Goal: Transaction & Acquisition: Book appointment/travel/reservation

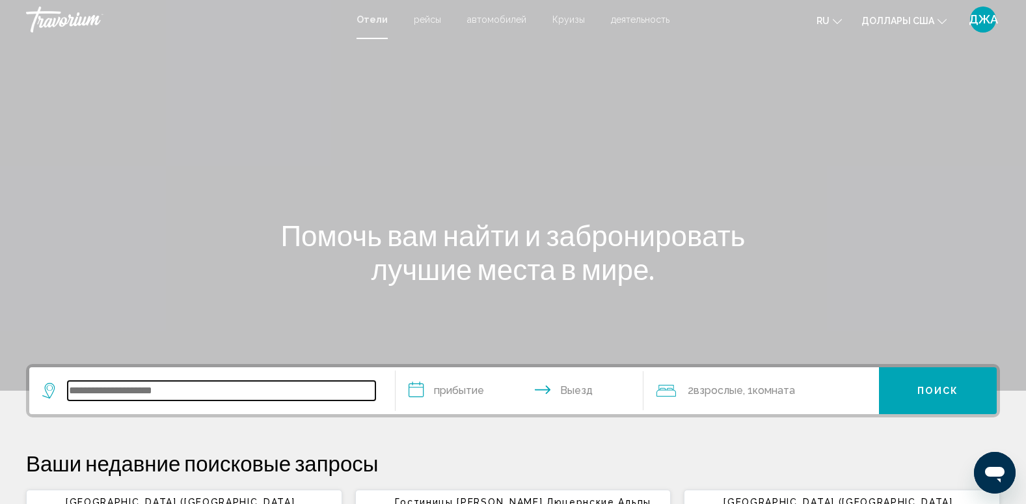
click at [109, 400] on input "Виджет поиска" at bounding box center [222, 391] width 308 height 20
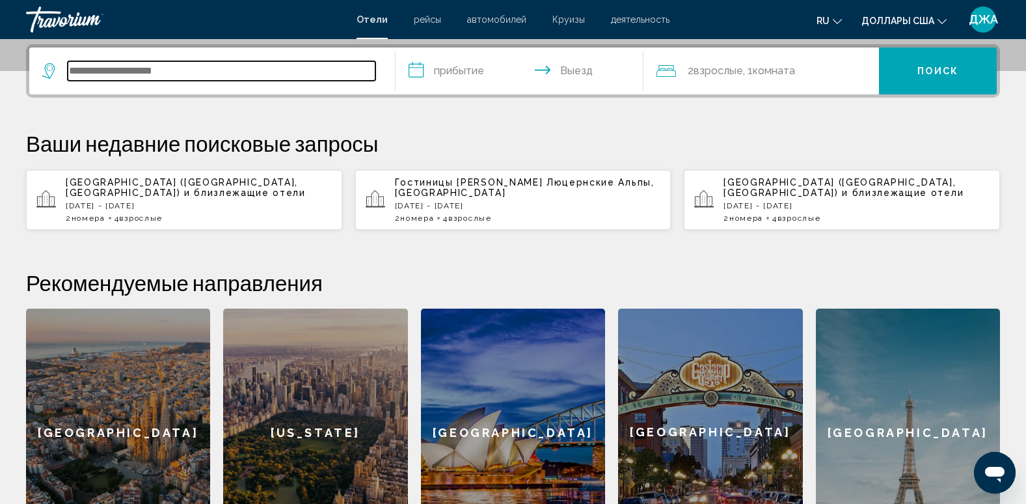
scroll to position [322, 0]
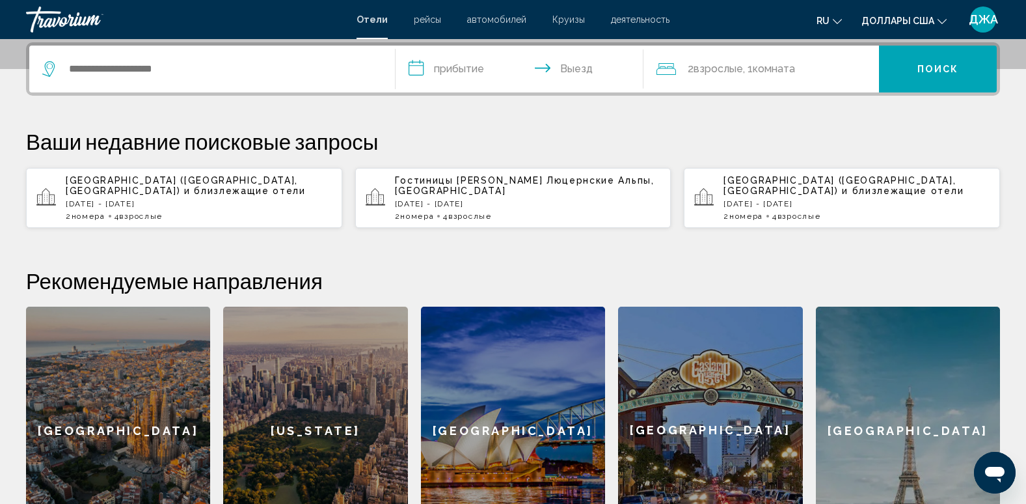
click at [422, 185] on span "Гостиницы [PERSON_NAME]" at bounding box center [469, 180] width 148 height 10
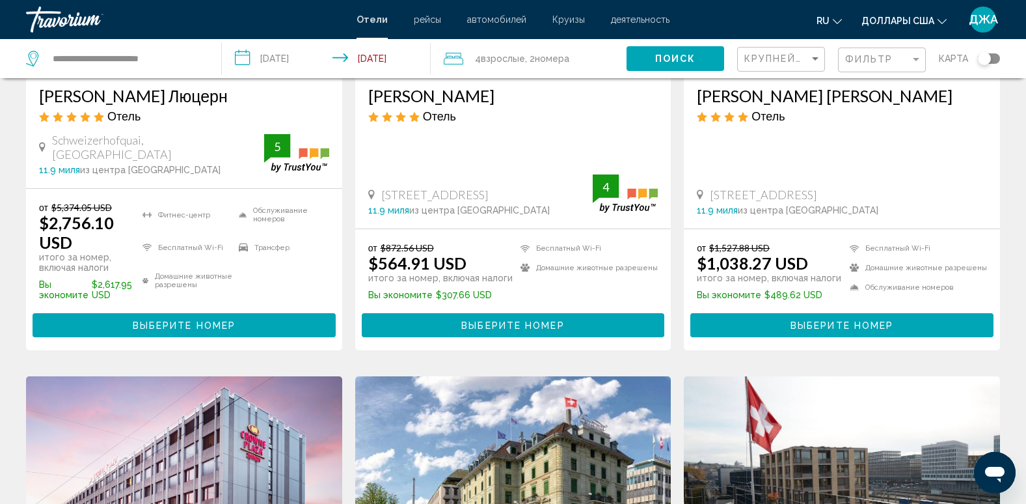
scroll to position [260, 0]
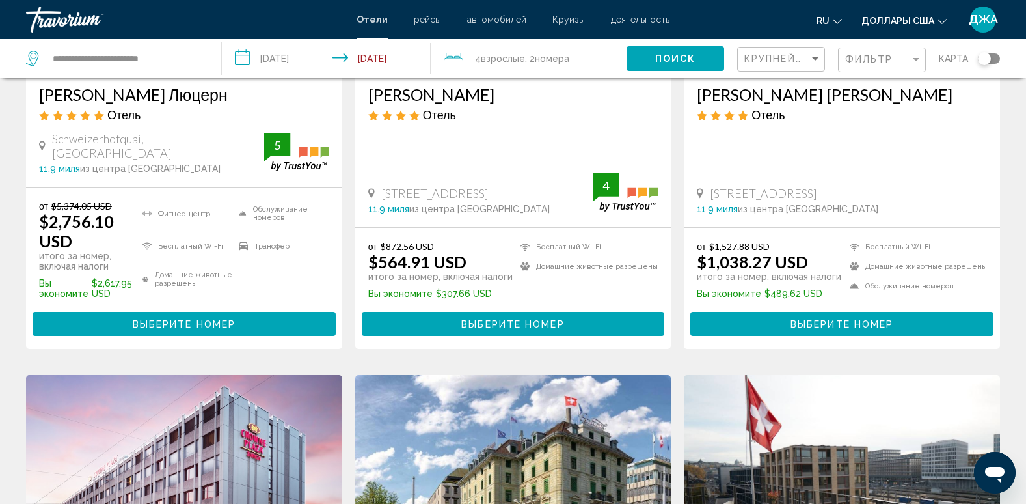
click at [866, 320] on span "Выберите номер" at bounding box center [842, 324] width 103 height 10
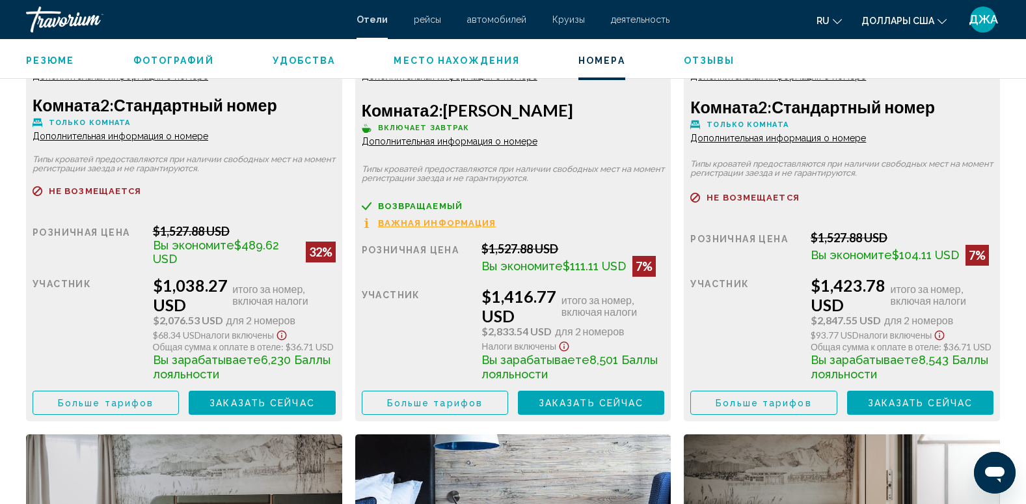
scroll to position [1979, 0]
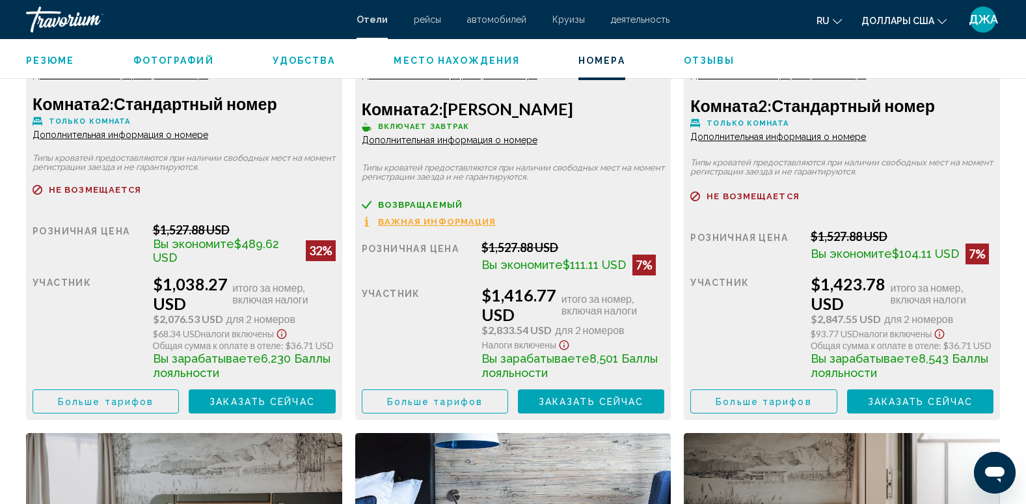
click at [223, 320] on span "$2,847.55 USD" at bounding box center [188, 319] width 70 height 12
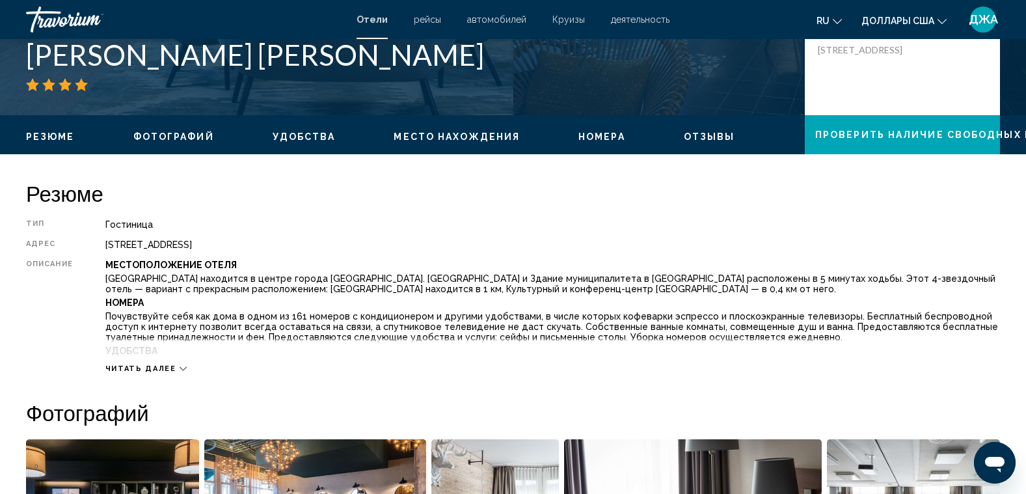
scroll to position [312, 0]
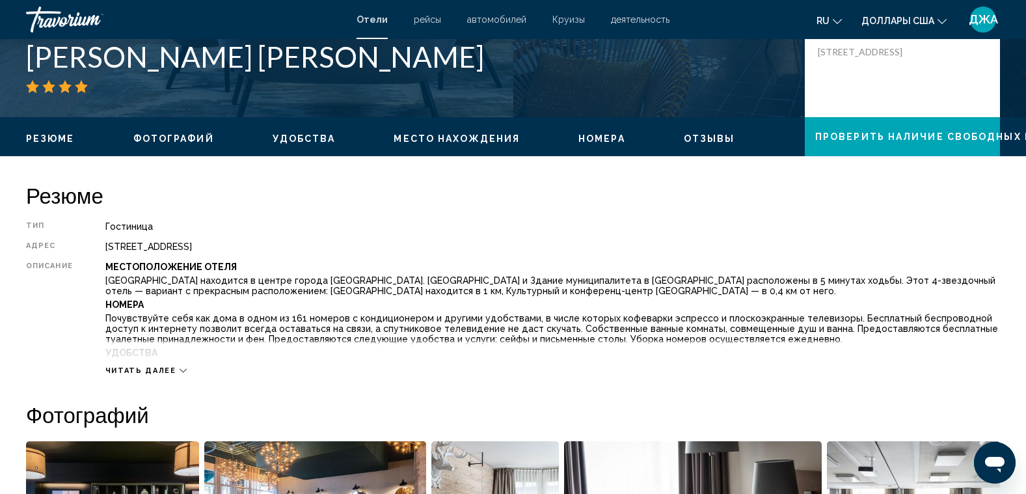
click at [439, 140] on span "Место нахождения" at bounding box center [457, 138] width 126 height 10
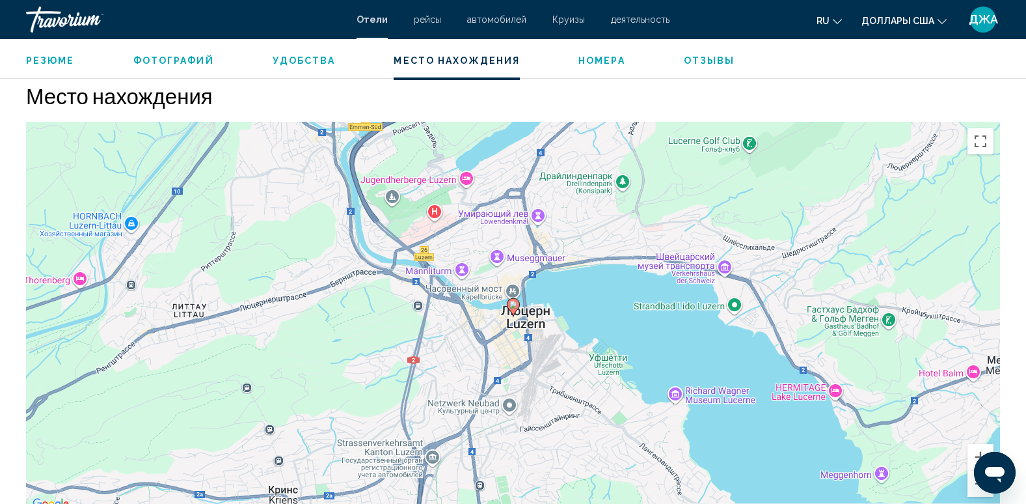
scroll to position [1192, 0]
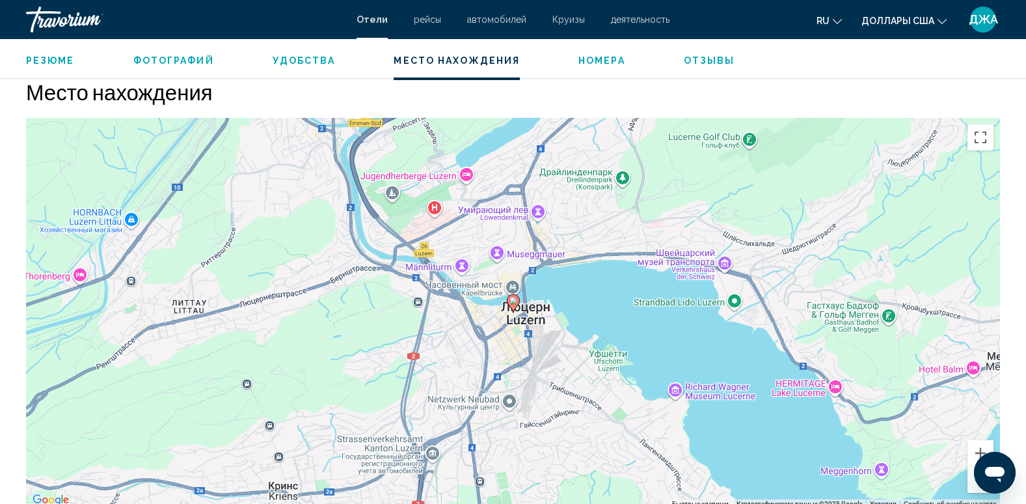
drag, startPoint x: 700, startPoint y: 374, endPoint x: 698, endPoint y: 360, distance: 14.5
click at [698, 360] on div "Чтобы активировать перетаскивание с помощью клавиатуры, нажмите Alt + Ввод. Пос…" at bounding box center [513, 313] width 974 height 391
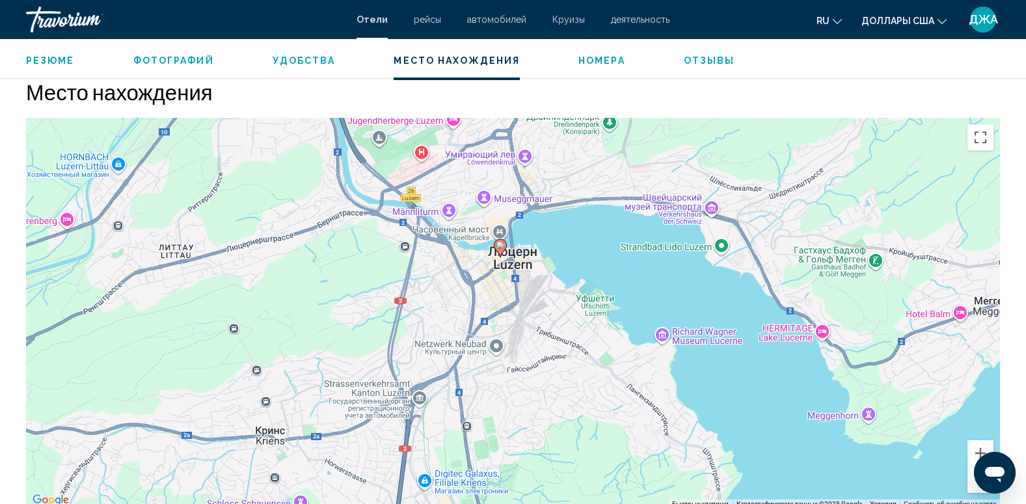
drag, startPoint x: 765, startPoint y: 428, endPoint x: 749, endPoint y: 370, distance: 60.8
click at [749, 370] on div "Чтобы активировать перетаскивание с помощью клавиатуры, нажмите Alt + Ввод. Пос…" at bounding box center [513, 313] width 974 height 391
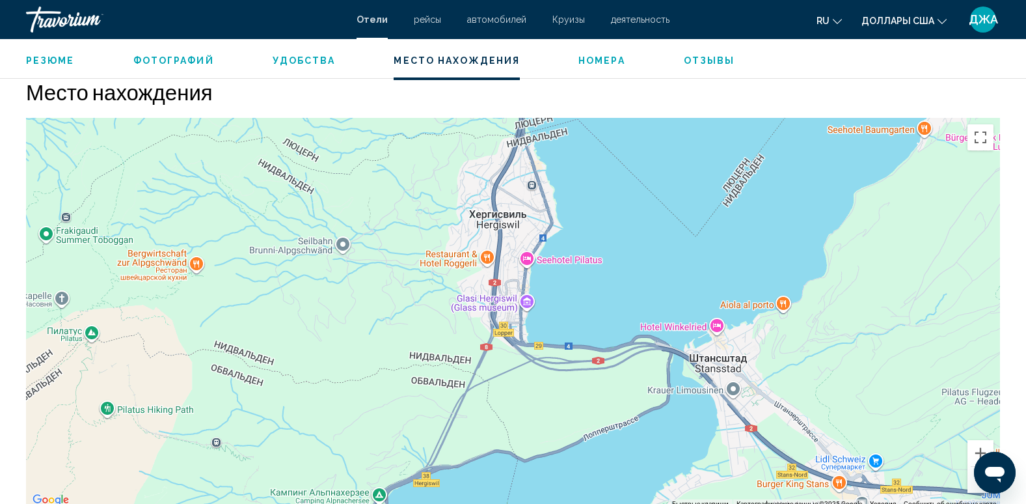
click at [527, 257] on div "Основное содержание" at bounding box center [513, 313] width 974 height 391
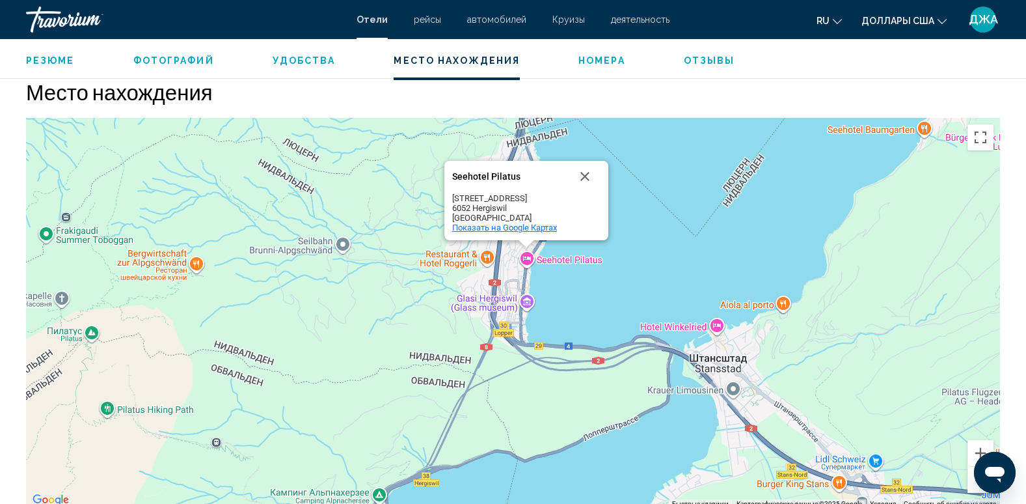
click at [512, 227] on span "Показать на Google Картах" at bounding box center [504, 228] width 105 height 10
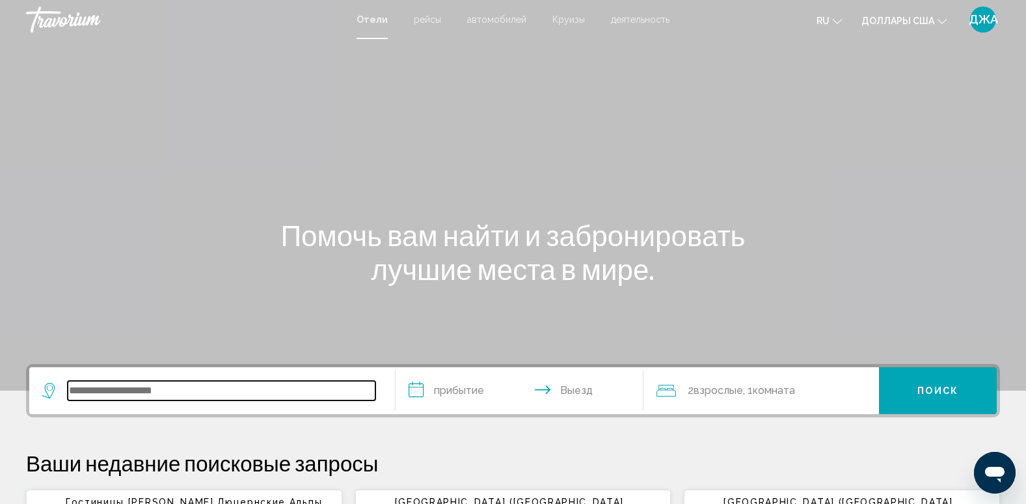
click at [102, 395] on input "Виджет поиска" at bounding box center [222, 391] width 308 height 20
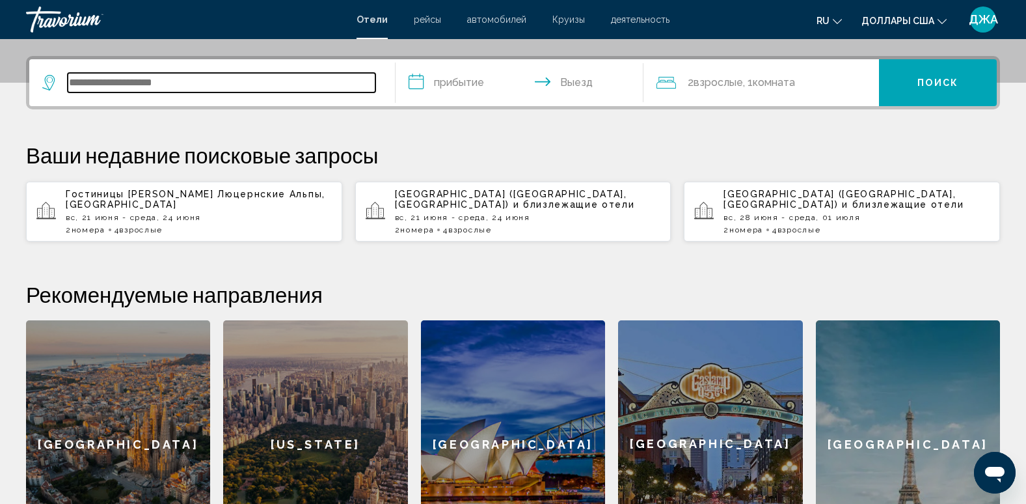
scroll to position [322, 0]
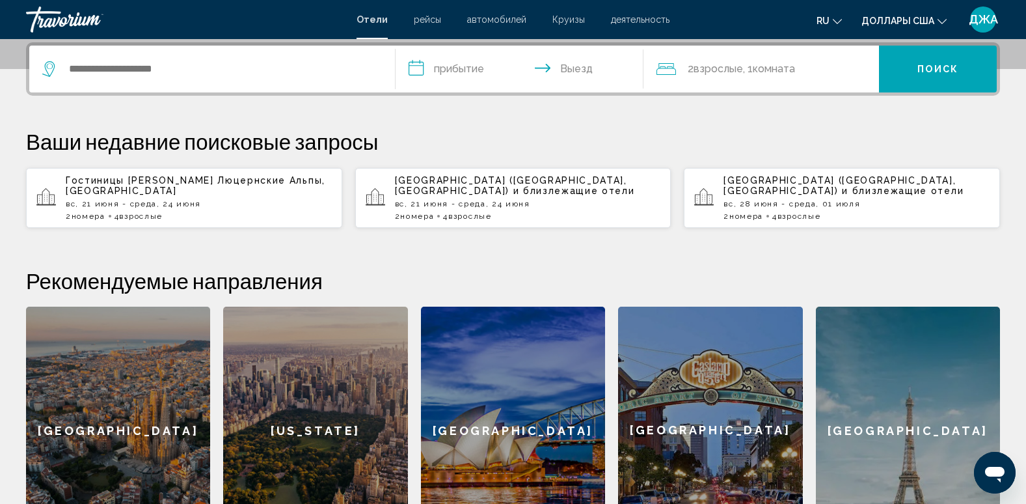
click at [514, 188] on span "и близлежащие отели" at bounding box center [575, 190] width 122 height 10
